Goal: Download file/media

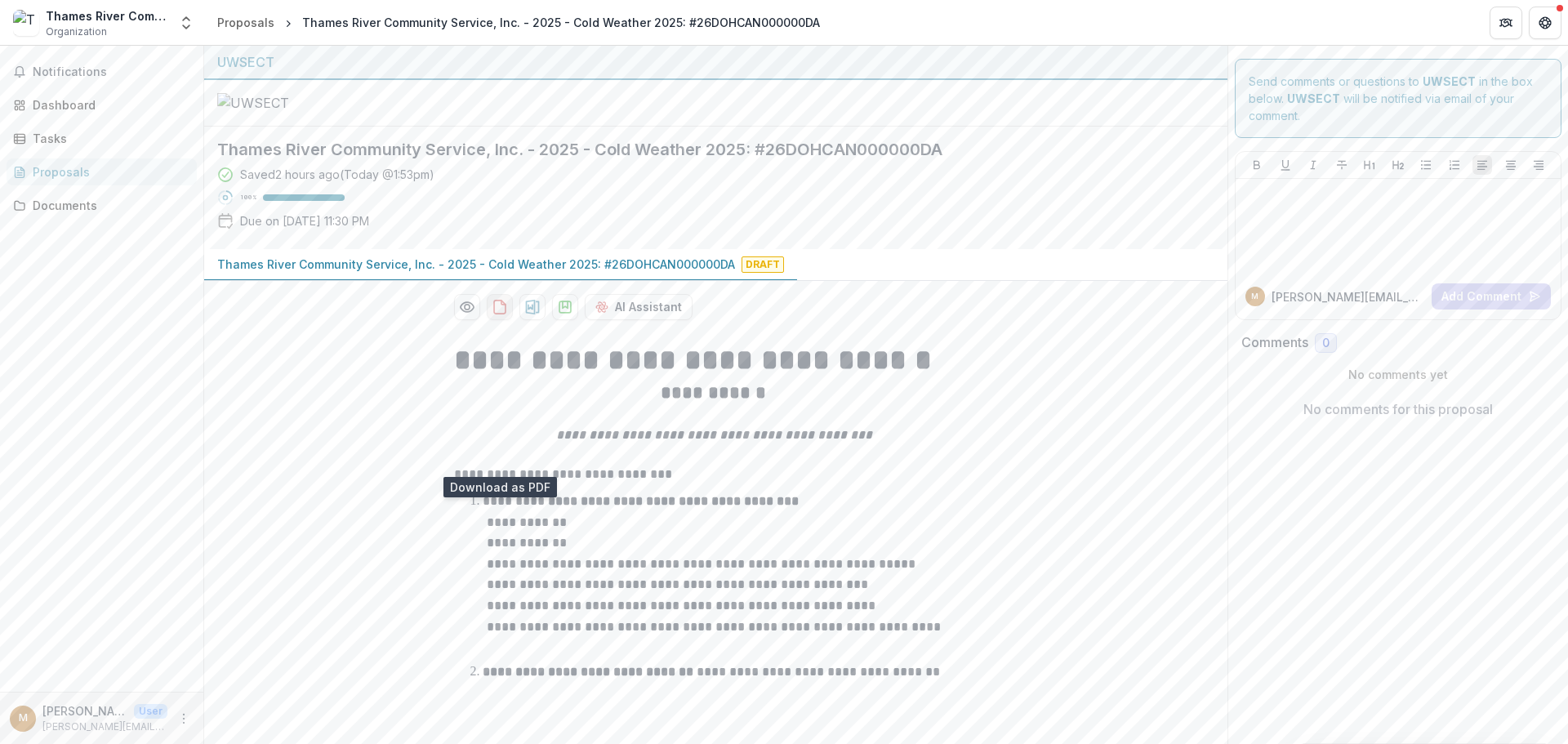
click at [499, 315] on icon "download-proposal" at bounding box center [499, 306] width 16 height 16
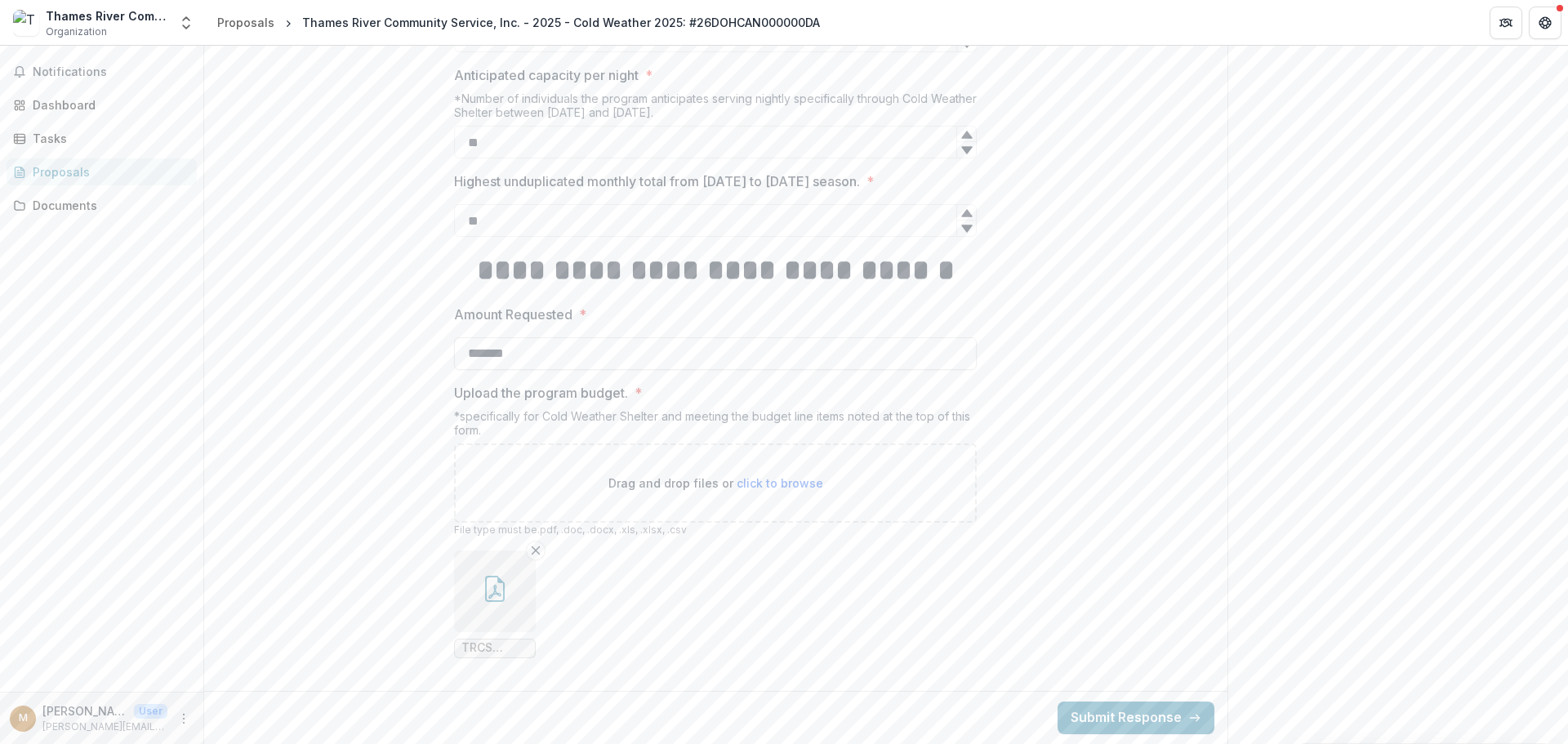
scroll to position [1611, 0]
click at [475, 580] on button "button" at bounding box center [495, 591] width 81 height 81
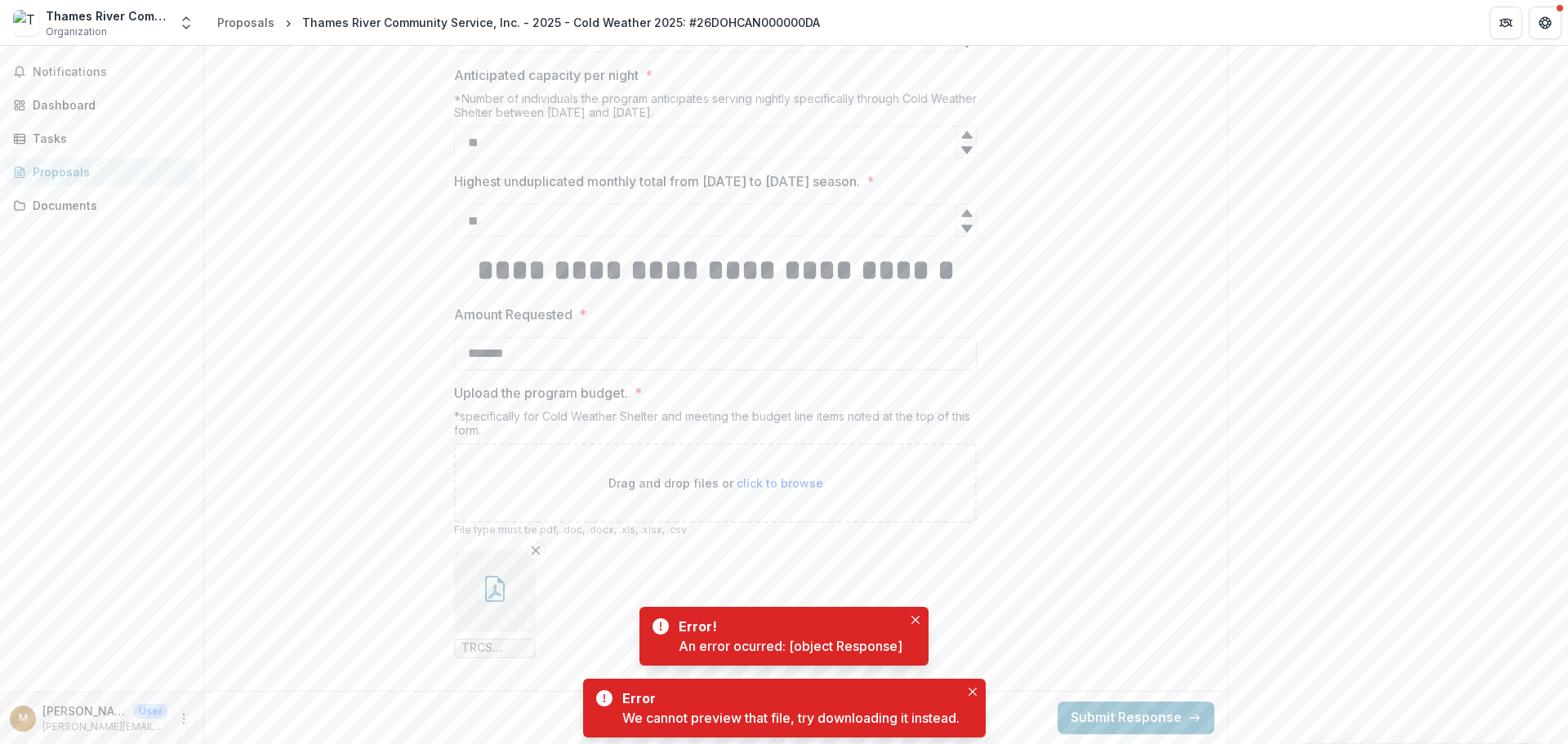
click at [498, 645] on span "TRCS Warming Budget 25 26.pdf" at bounding box center [495, 648] width 67 height 14
click at [915, 622] on icon "Close" at bounding box center [916, 620] width 8 height 8
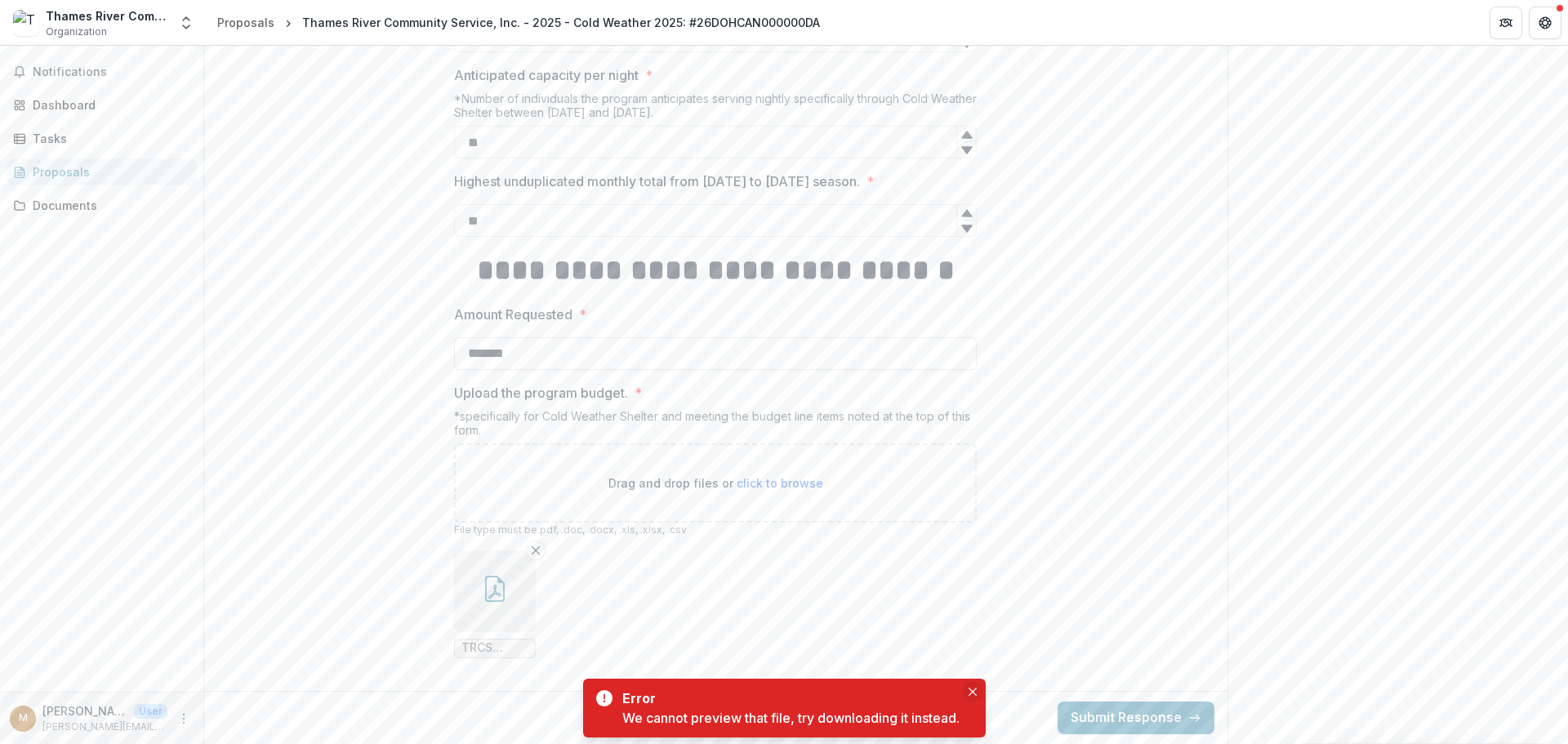
click at [967, 689] on button "Close" at bounding box center [972, 691] width 19 height 19
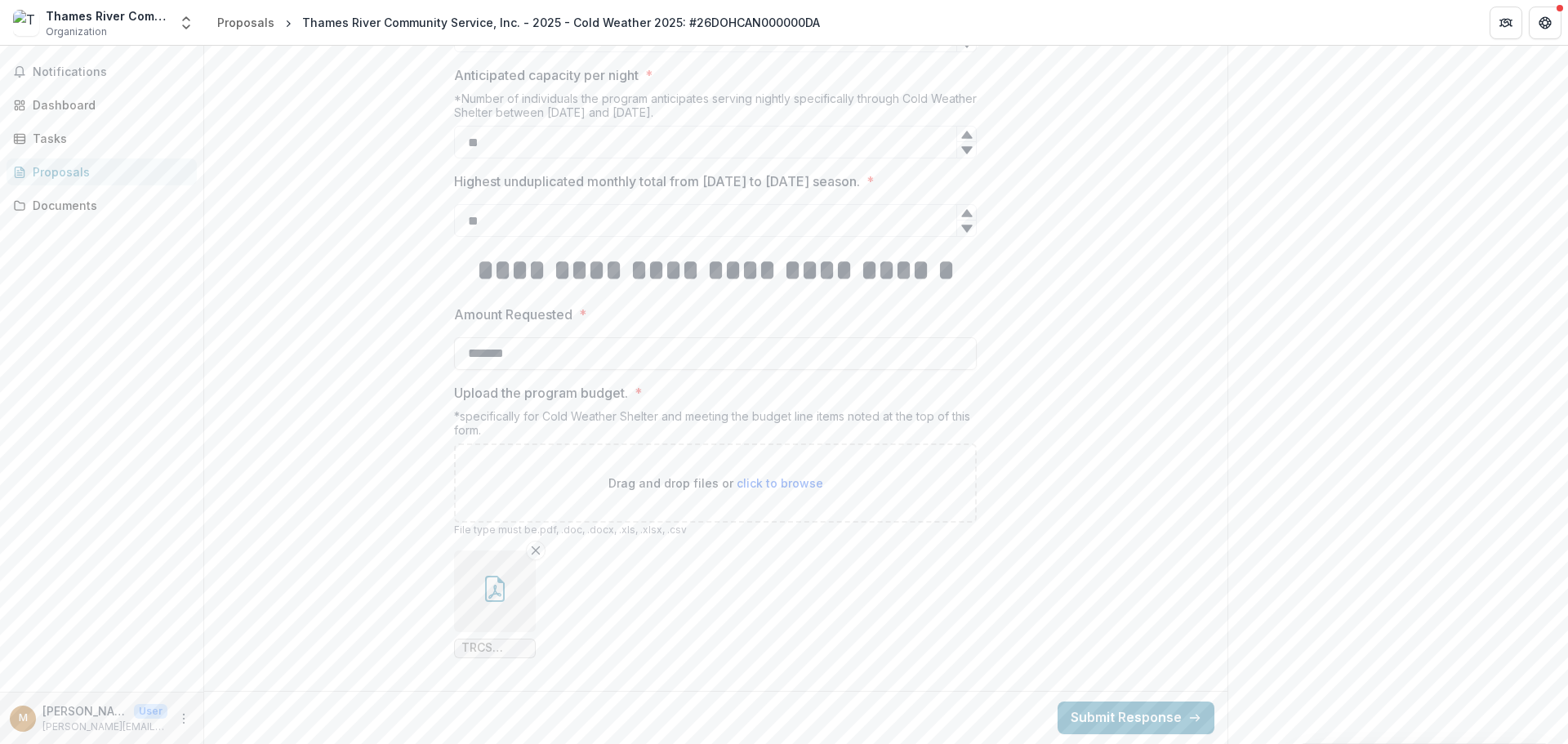
click at [524, 643] on span "TRCS Warming Budget 25 26.pdf" at bounding box center [495, 648] width 67 height 14
click at [497, 564] on button "button" at bounding box center [495, 591] width 81 height 81
click at [493, 582] on icon "button" at bounding box center [495, 589] width 26 height 26
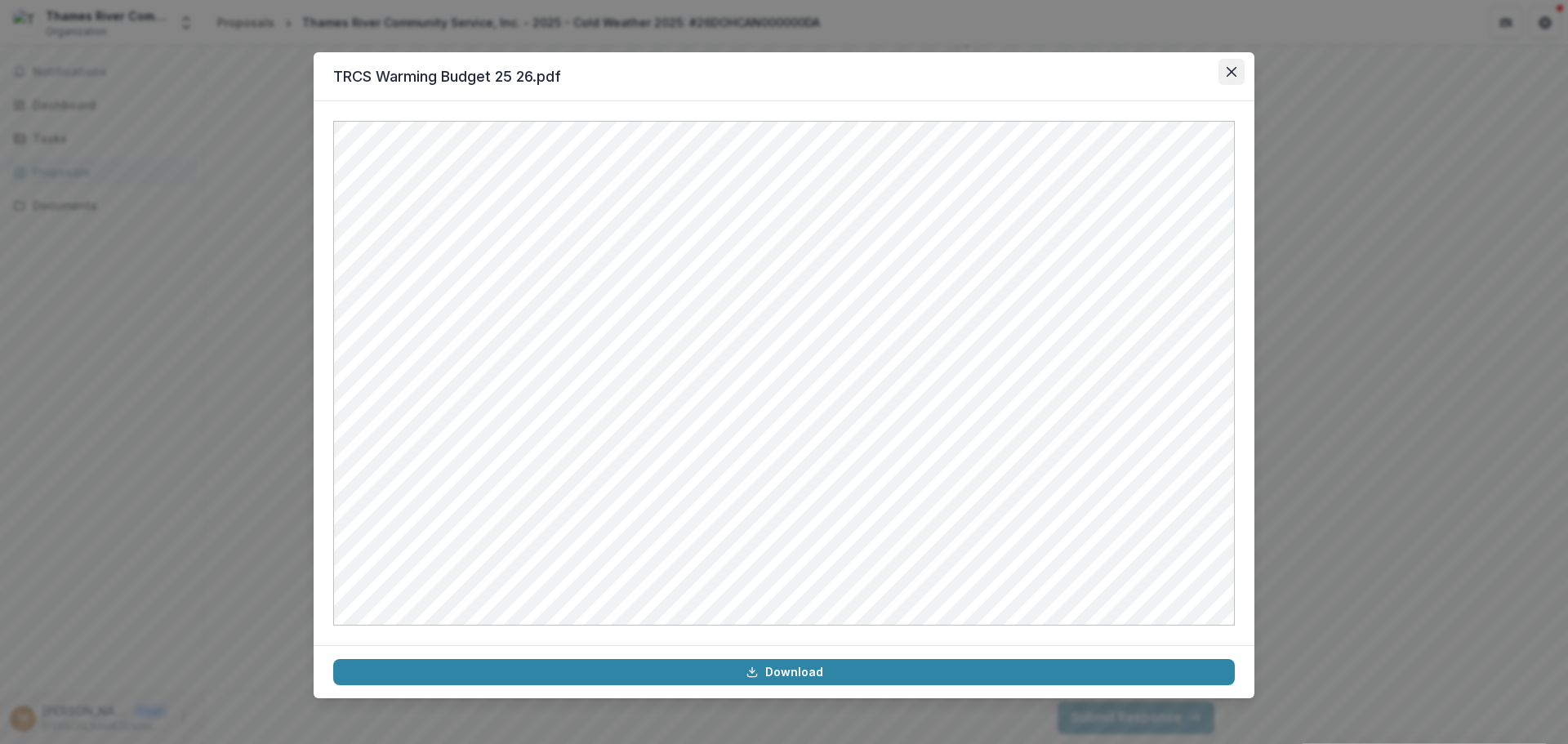
click at [1231, 73] on icon "Close" at bounding box center [1232, 72] width 10 height 10
